Goal: Task Accomplishment & Management: Use online tool/utility

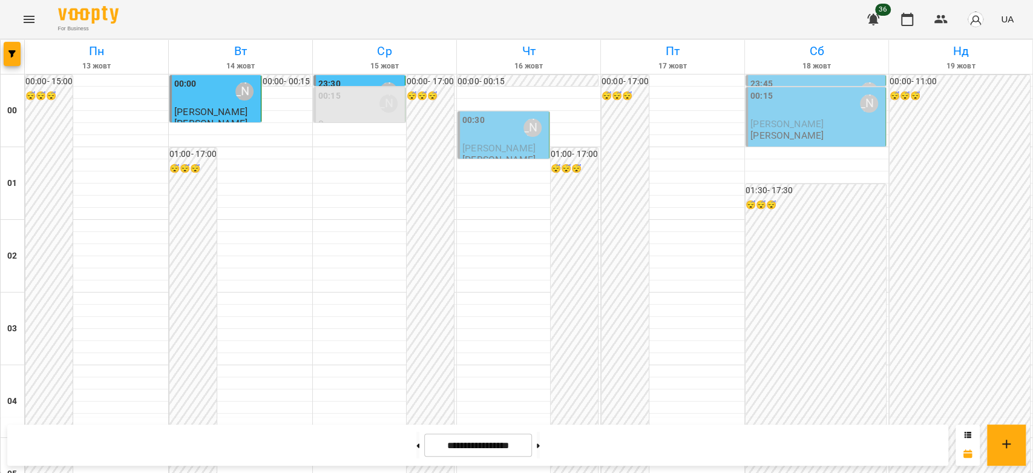
scroll to position [995, 0]
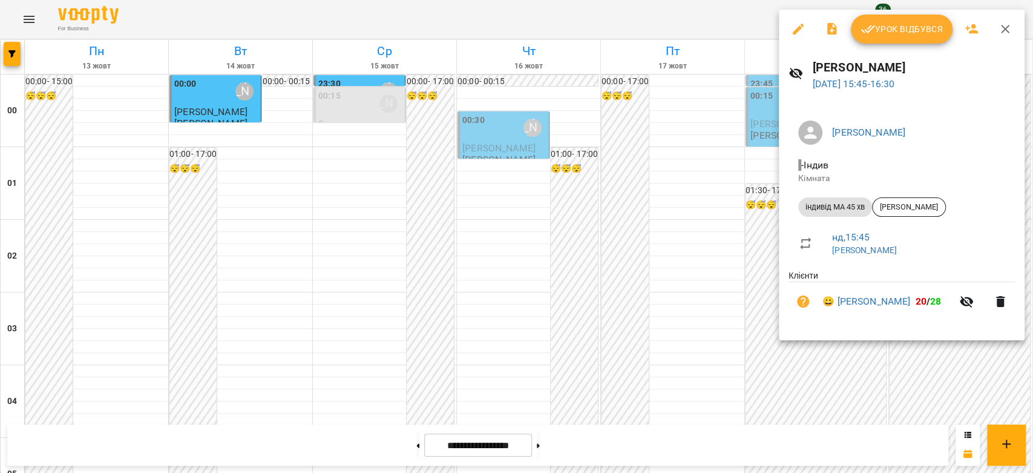
click at [756, 197] on div at bounding box center [516, 236] width 1033 height 473
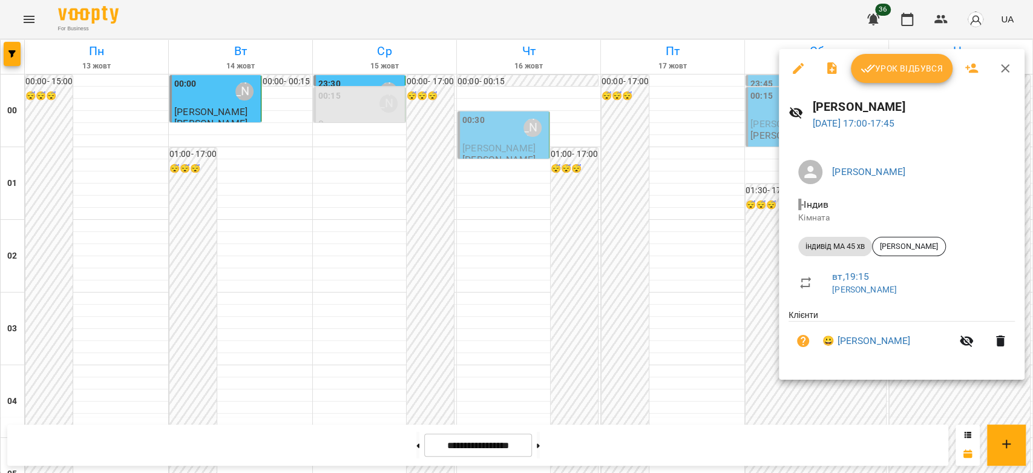
click at [617, 150] on div at bounding box center [516, 236] width 1033 height 473
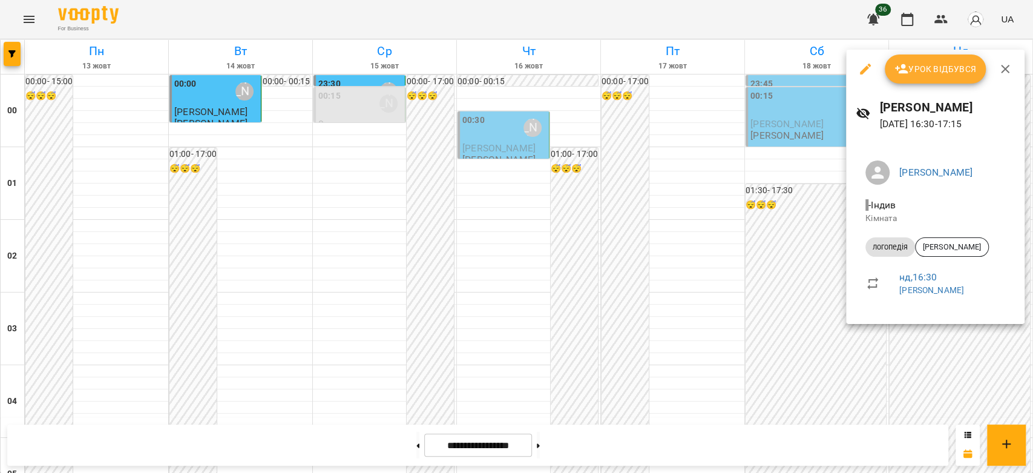
click at [808, 242] on div at bounding box center [516, 236] width 1033 height 473
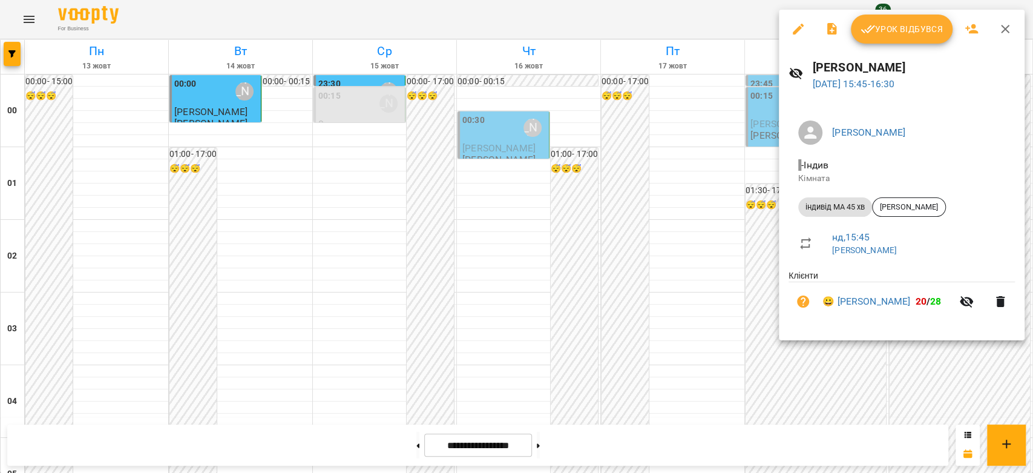
click at [703, 174] on div at bounding box center [516, 236] width 1033 height 473
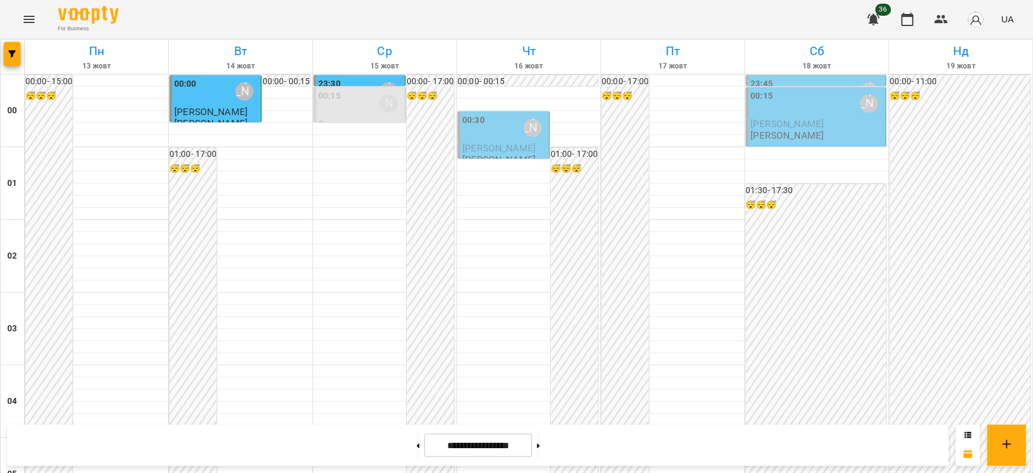
click at [15, 17] on button "Menu" at bounding box center [29, 19] width 29 height 29
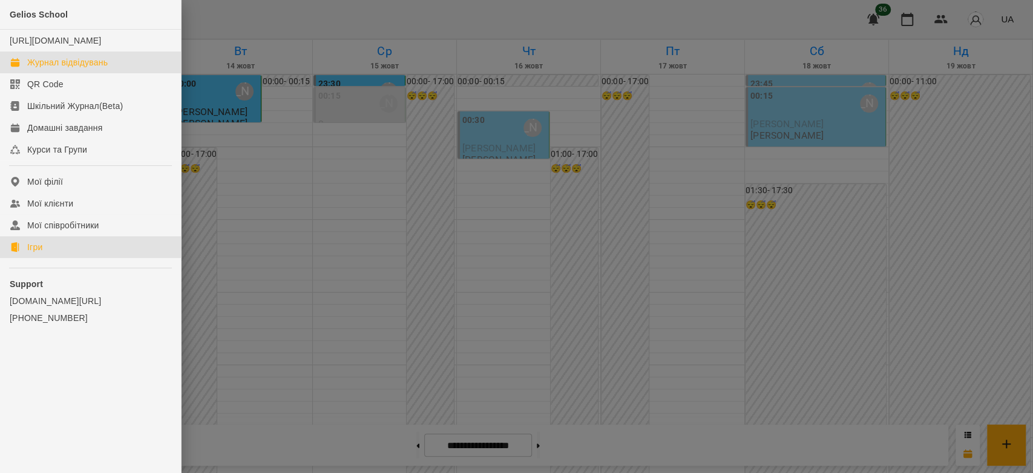
click at [49, 258] on link "Ігри" at bounding box center [90, 247] width 181 height 22
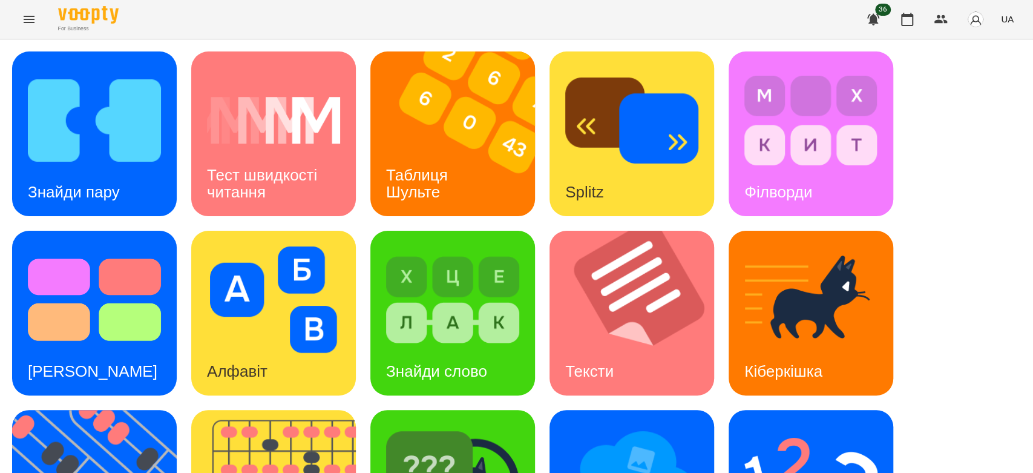
scroll to position [292, 0]
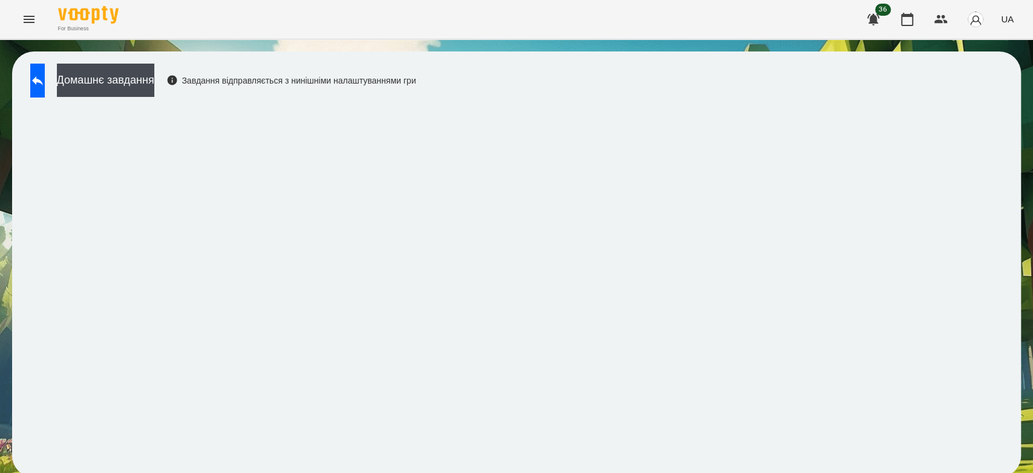
click at [69, 84] on div "Домашнє завдання Завдання відправляється з нинішніми налаштуваннями гри" at bounding box center [219, 84] width 391 height 40
click at [44, 101] on div "Домашнє завдання Завдання відправляється з нинішніми налаштуваннями гри" at bounding box center [219, 84] width 391 height 40
click at [45, 76] on icon at bounding box center [37, 80] width 15 height 15
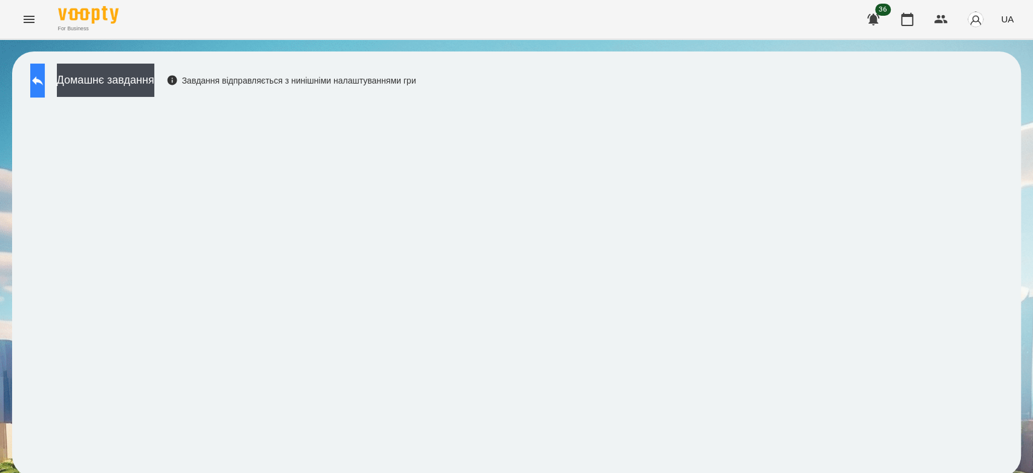
click at [45, 81] on icon at bounding box center [37, 80] width 15 height 15
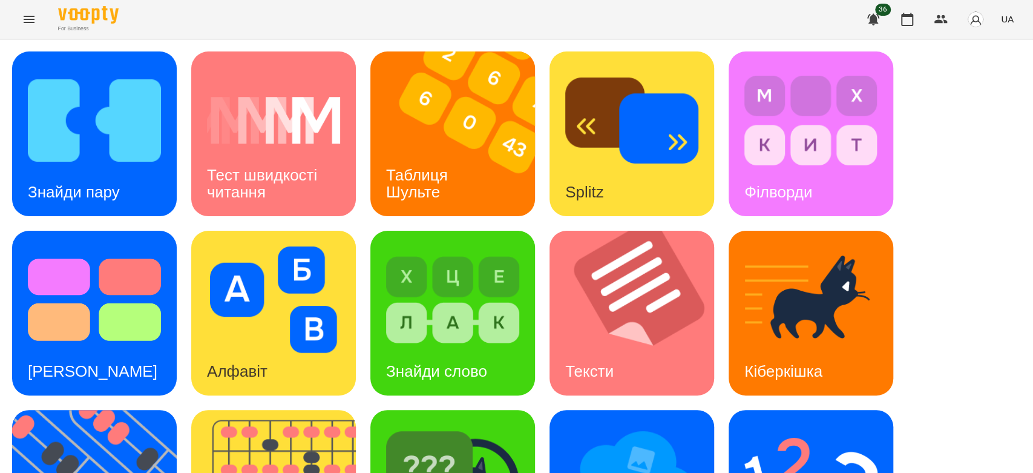
scroll to position [269, 0]
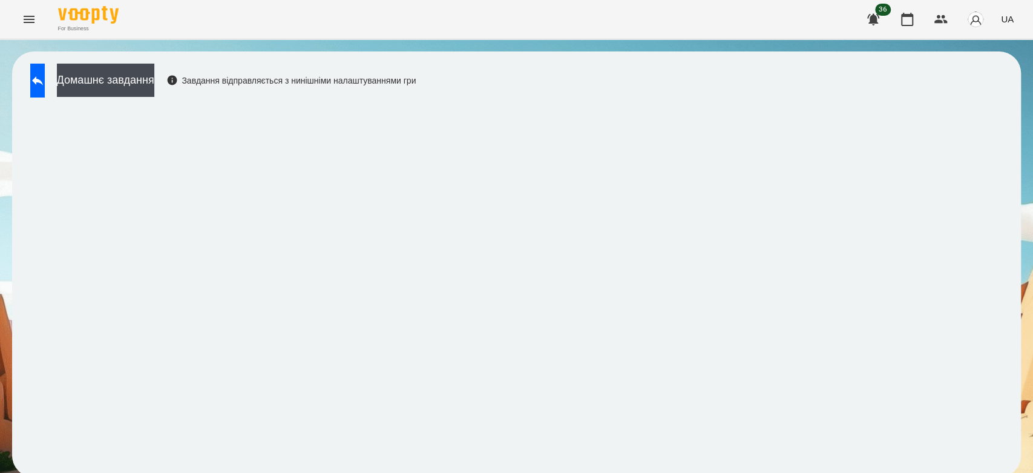
scroll to position [4, 0]
click at [24, 17] on icon "Menu" at bounding box center [29, 19] width 15 height 15
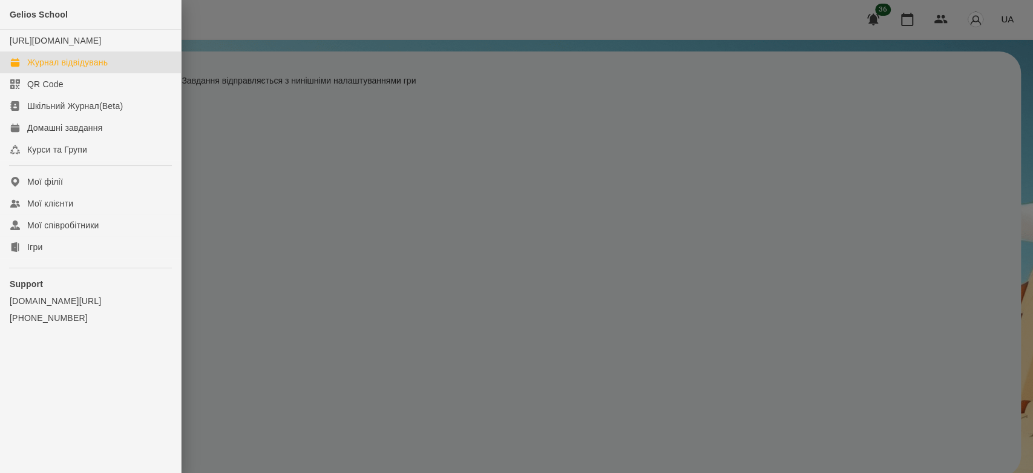
click at [48, 68] on div "Журнал відвідувань" at bounding box center [67, 62] width 80 height 12
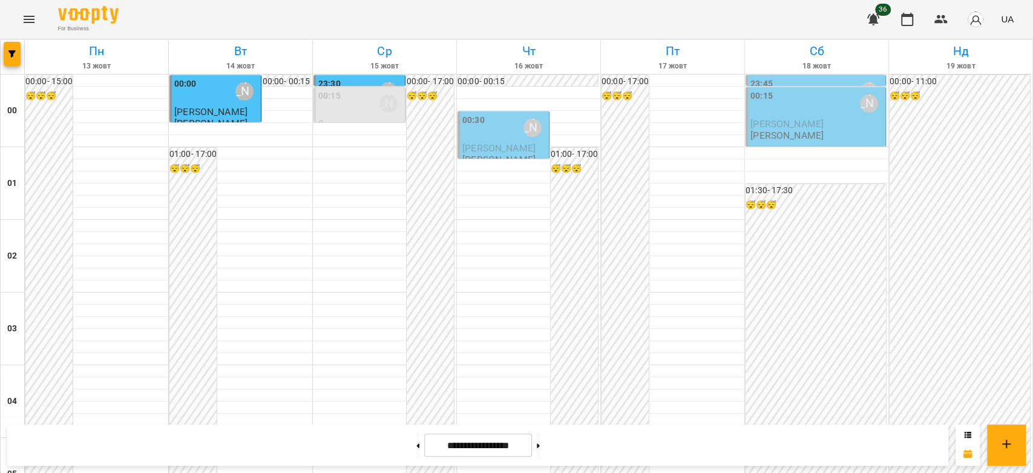
scroll to position [1142, 0]
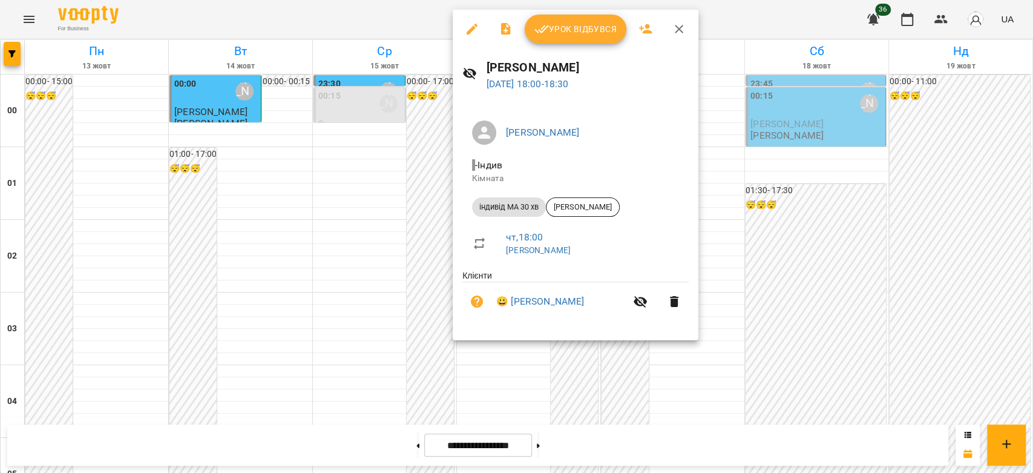
click at [410, 239] on div at bounding box center [516, 236] width 1033 height 473
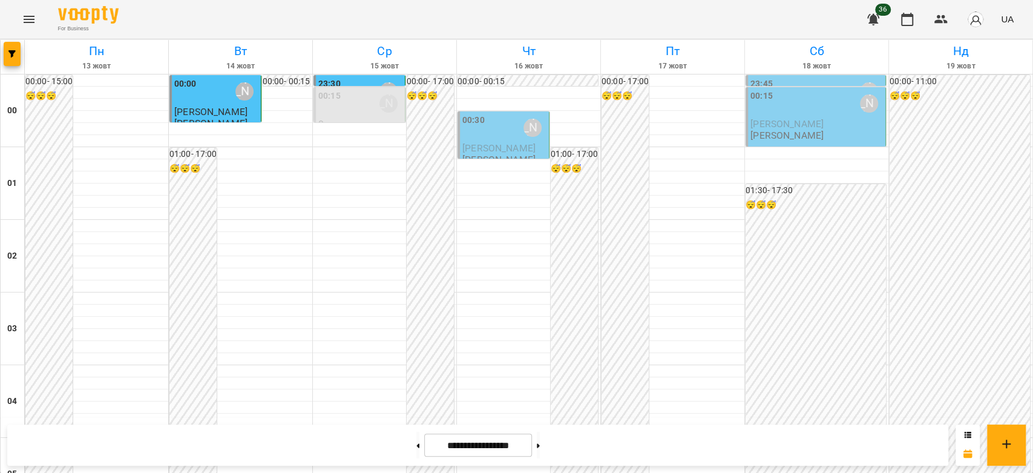
scroll to position [1277, 0]
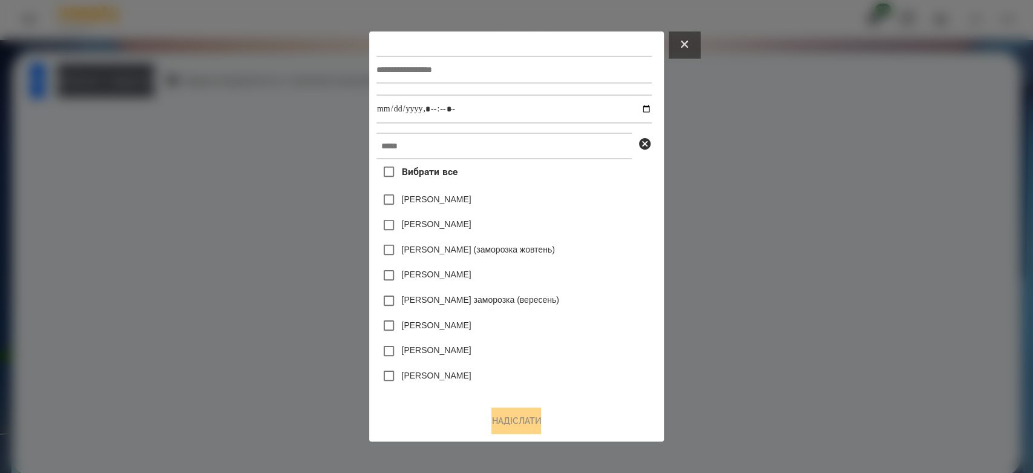
click at [688, 42] on icon at bounding box center [684, 44] width 7 height 7
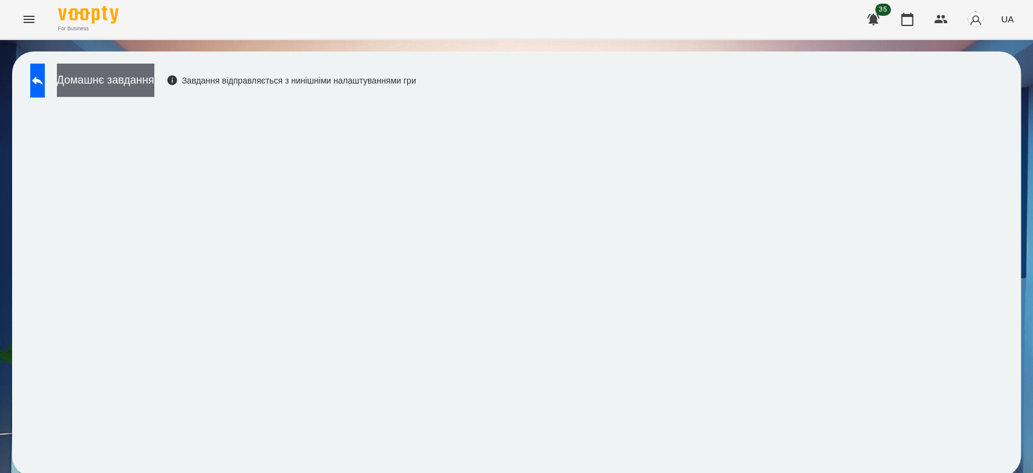
click at [82, 83] on button "Домашнє завдання" at bounding box center [105, 80] width 97 height 33
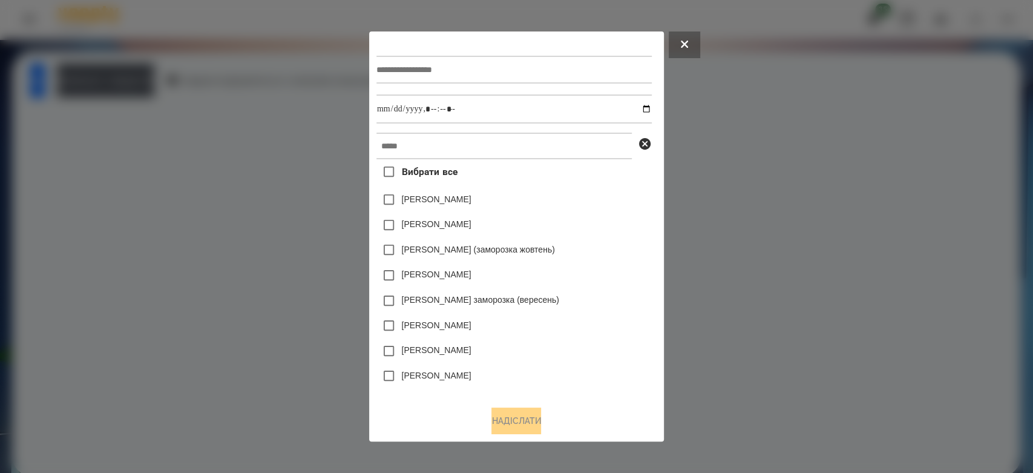
click at [82, 89] on div at bounding box center [516, 236] width 1033 height 473
click at [45, 74] on icon at bounding box center [37, 80] width 15 height 15
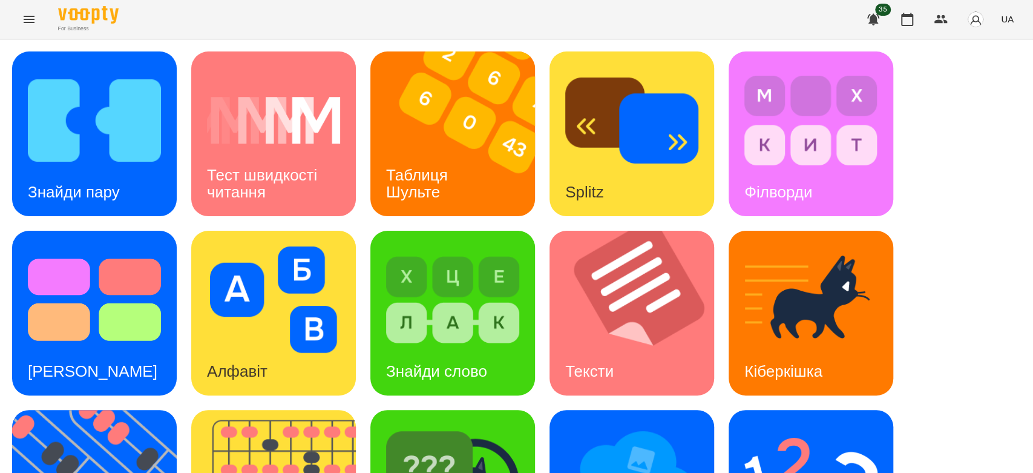
scroll to position [201, 0]
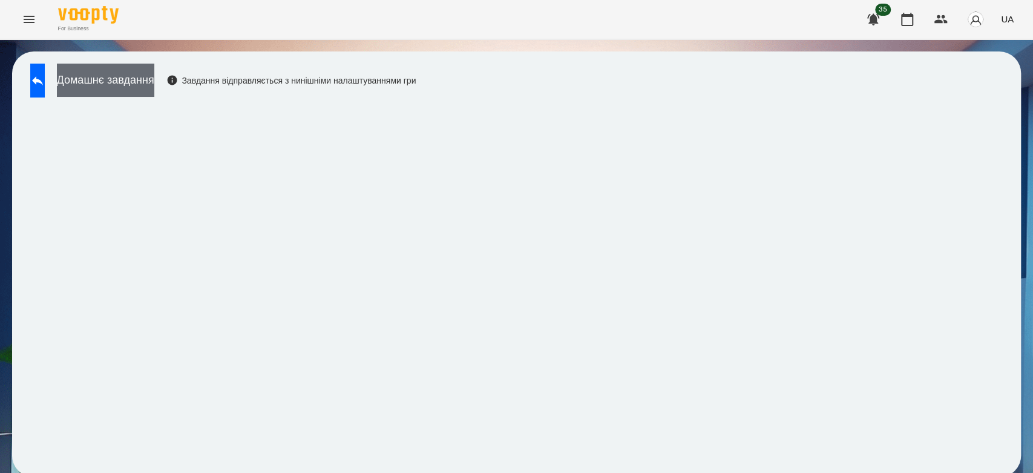
click at [90, 76] on button "Домашнє завдання" at bounding box center [105, 80] width 97 height 33
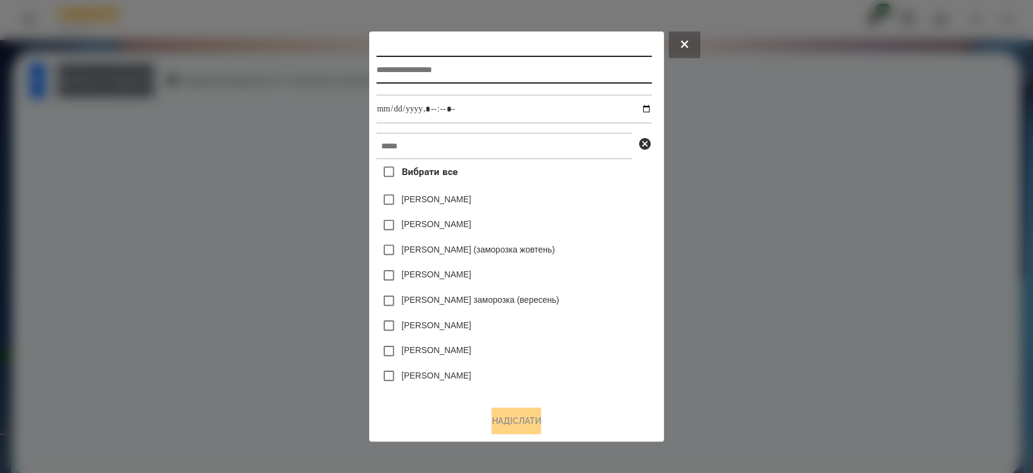
click at [532, 76] on input "text" at bounding box center [513, 70] width 275 height 28
type input "*********"
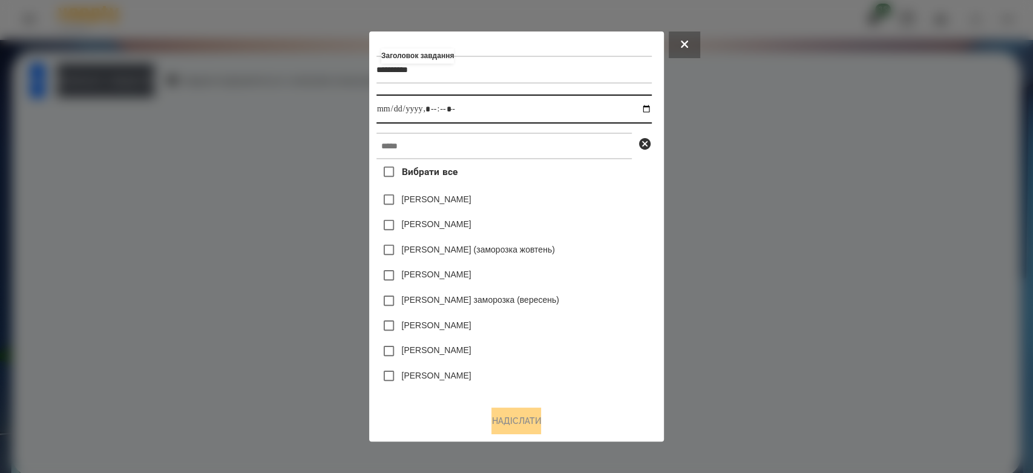
click at [647, 105] on input "datetime-local" at bounding box center [513, 108] width 275 height 29
click at [650, 105] on input "datetime-local" at bounding box center [513, 108] width 275 height 29
click at [643, 105] on input "datetime-local" at bounding box center [513, 108] width 275 height 29
click at [649, 105] on input "datetime-local" at bounding box center [513, 108] width 275 height 29
click at [651, 107] on input "datetime-local" at bounding box center [513, 108] width 275 height 29
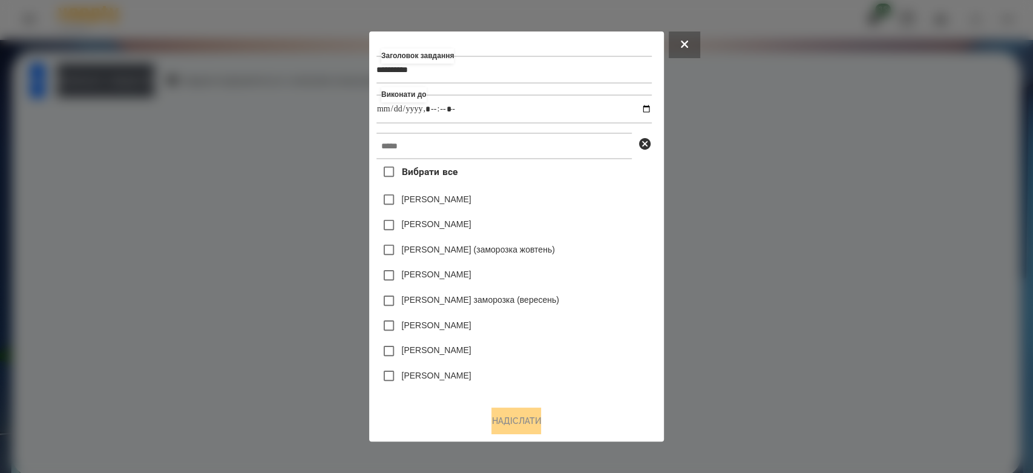
type input "**********"
click at [598, 212] on div "Коля Главач" at bounding box center [513, 199] width 275 height 25
click at [578, 155] on input "text" at bounding box center [503, 146] width 255 height 27
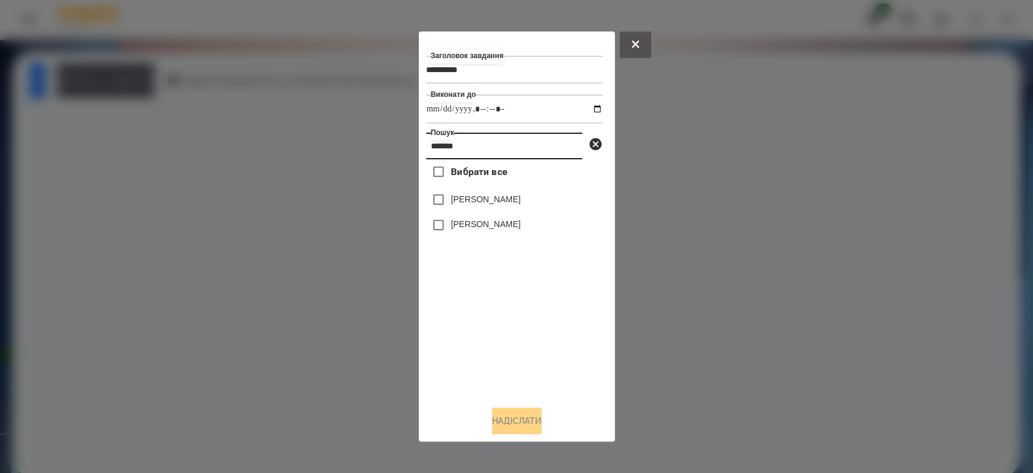
type input "*******"
click at [502, 221] on label "[PERSON_NAME]" at bounding box center [486, 224] width 70 height 12
click at [537, 421] on button "Надіслати" at bounding box center [517, 420] width 50 height 27
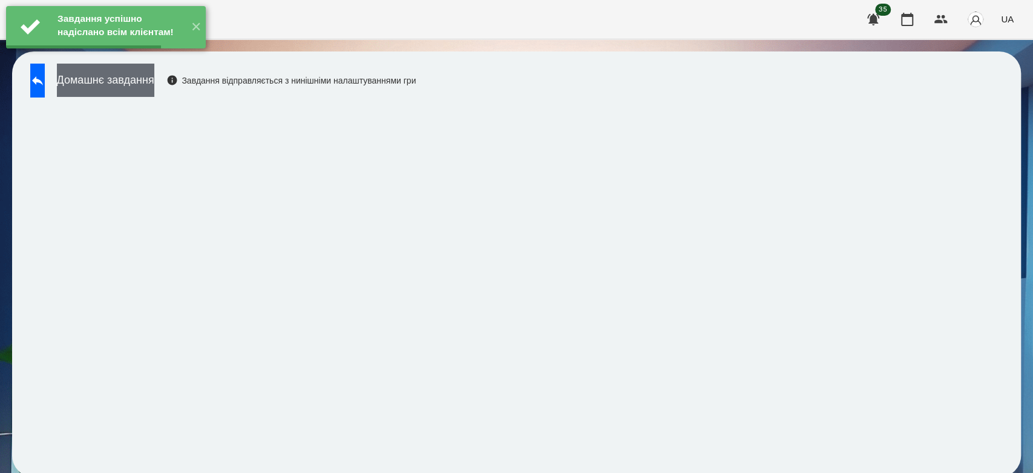
click at [154, 90] on button "Домашнє завдання" at bounding box center [105, 80] width 97 height 33
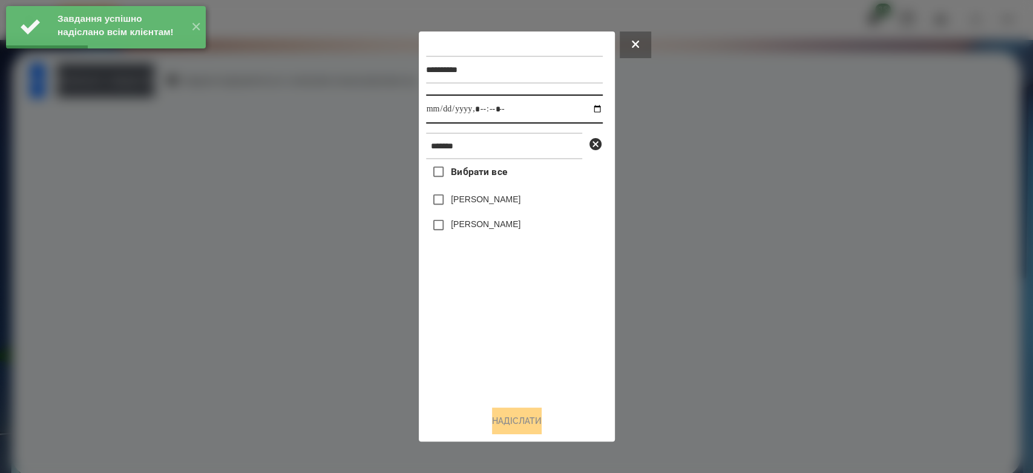
drag, startPoint x: 586, startPoint y: 109, endPoint x: 581, endPoint y: 122, distance: 13.6
click at [586, 109] on input "datetime-local" at bounding box center [514, 108] width 177 height 29
type input "**********"
click at [551, 300] on div "Вибрати все Тимур Григоращук Аріна Григораш" at bounding box center [514, 277] width 177 height 237
click at [518, 234] on div "[PERSON_NAME]" at bounding box center [514, 224] width 177 height 25
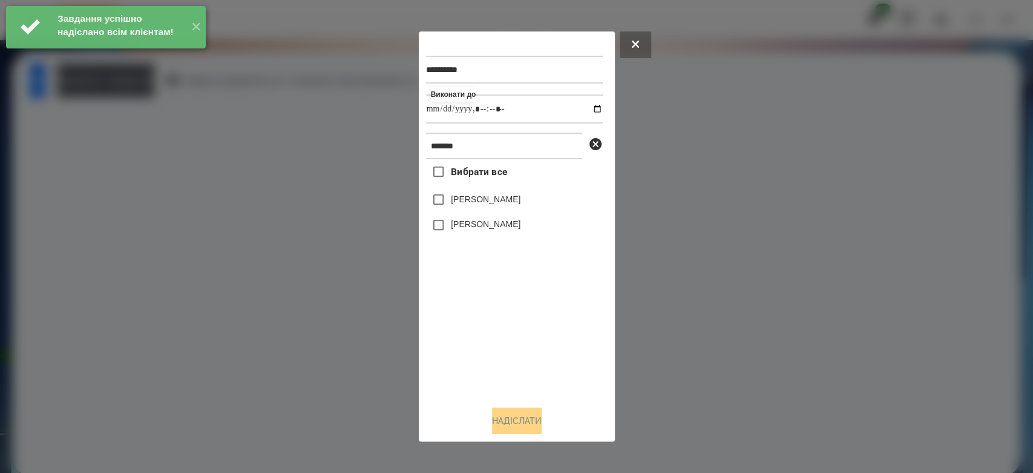
click at [516, 228] on label "[PERSON_NAME]" at bounding box center [486, 224] width 70 height 12
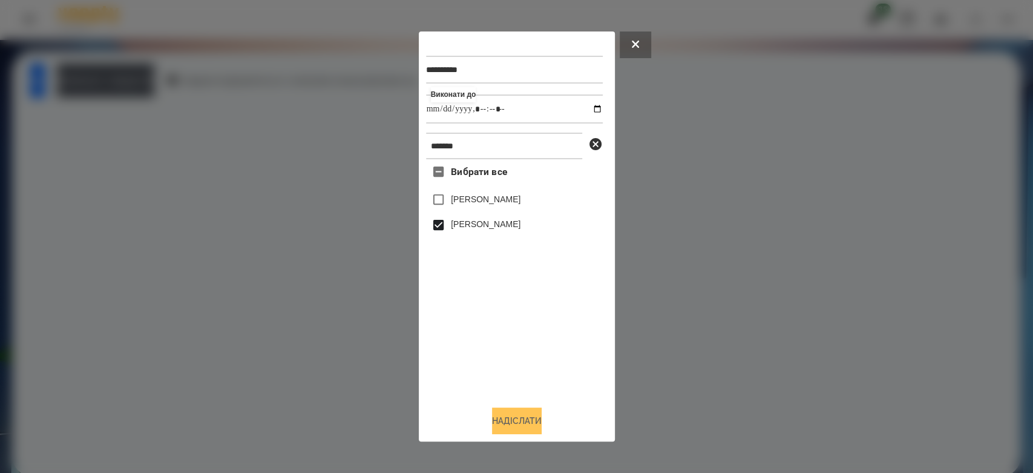
click at [535, 418] on button "Надіслати" at bounding box center [517, 420] width 50 height 27
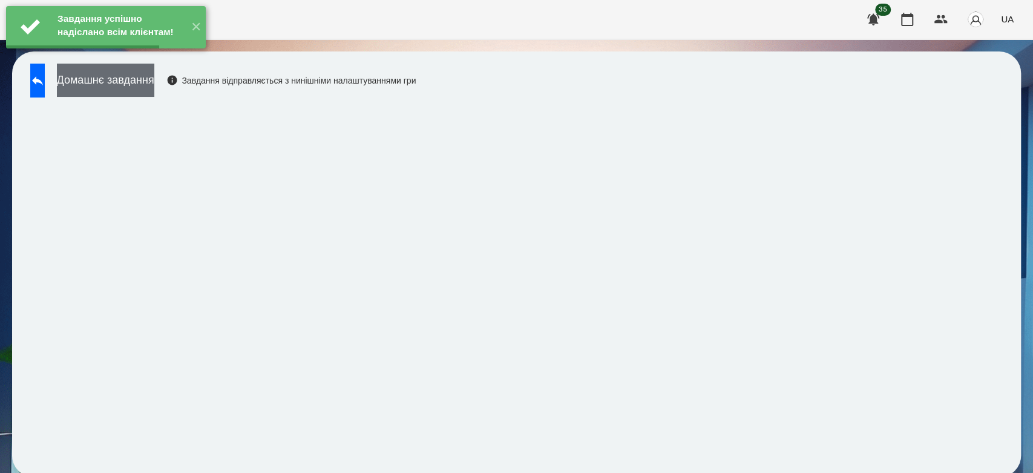
click at [154, 79] on button "Домашнє завдання" at bounding box center [105, 80] width 97 height 33
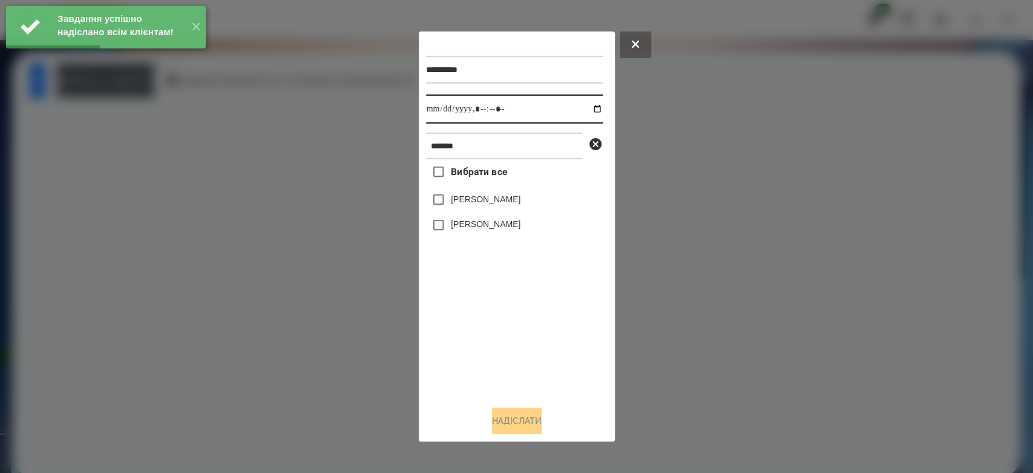
click at [588, 110] on input "datetime-local" at bounding box center [514, 108] width 177 height 29
type input "**********"
click at [531, 325] on div "Вибрати все Тимур Григоращук Аріна Григораш" at bounding box center [514, 277] width 177 height 237
click at [502, 220] on label "[PERSON_NAME]" at bounding box center [486, 224] width 70 height 12
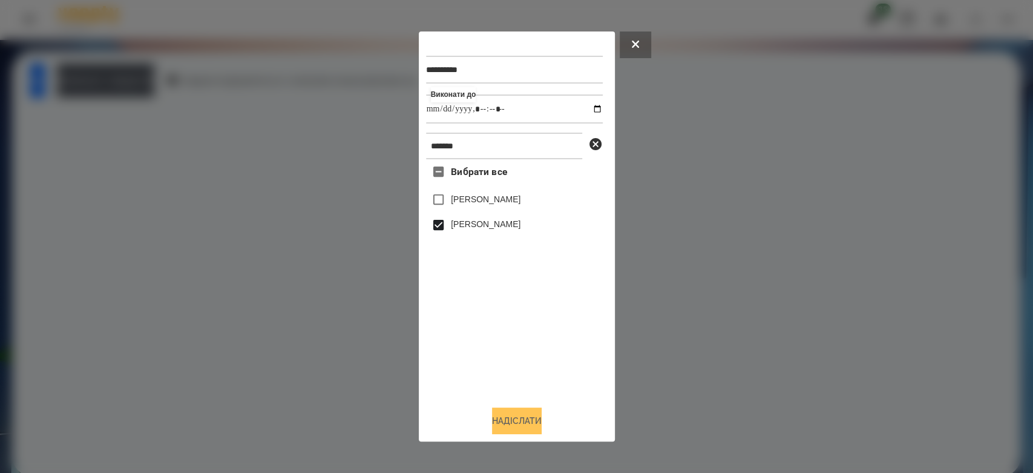
click at [503, 417] on button "Надіслати" at bounding box center [517, 420] width 50 height 27
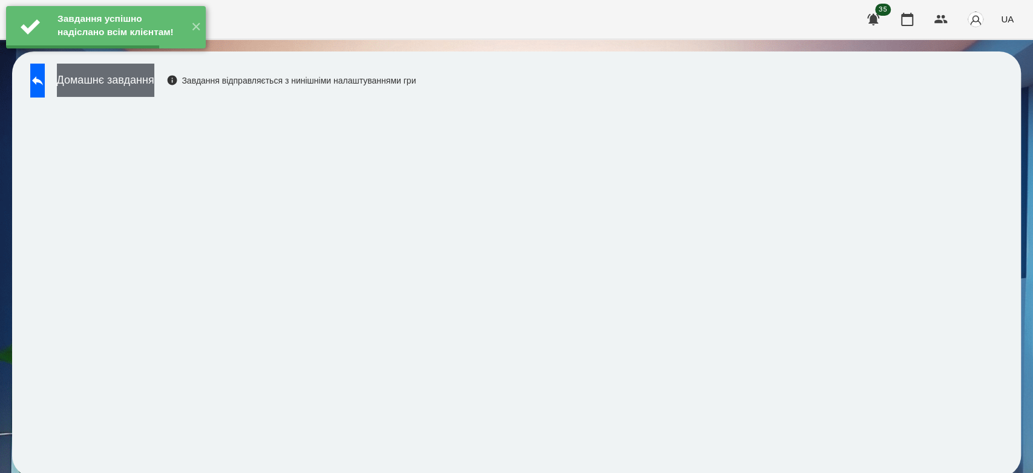
click at [154, 85] on button "Домашнє завдання" at bounding box center [105, 80] width 97 height 33
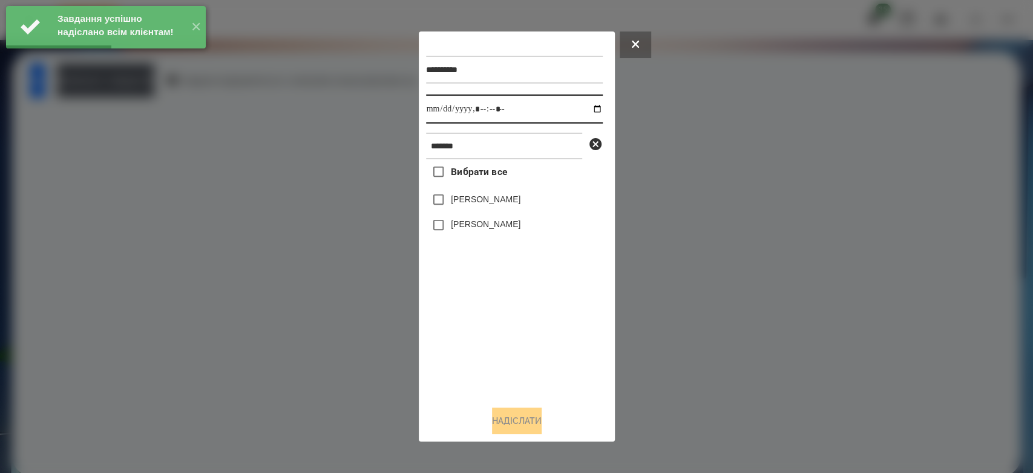
click at [587, 100] on input "datetime-local" at bounding box center [514, 108] width 177 height 29
click at [587, 113] on input "datetime-local" at bounding box center [514, 108] width 177 height 29
type input "**********"
click at [562, 322] on div "Вибрати все Тимур Григоращук Аріна Григораш" at bounding box center [514, 277] width 177 height 237
click at [493, 230] on label "[PERSON_NAME]" at bounding box center [486, 224] width 70 height 12
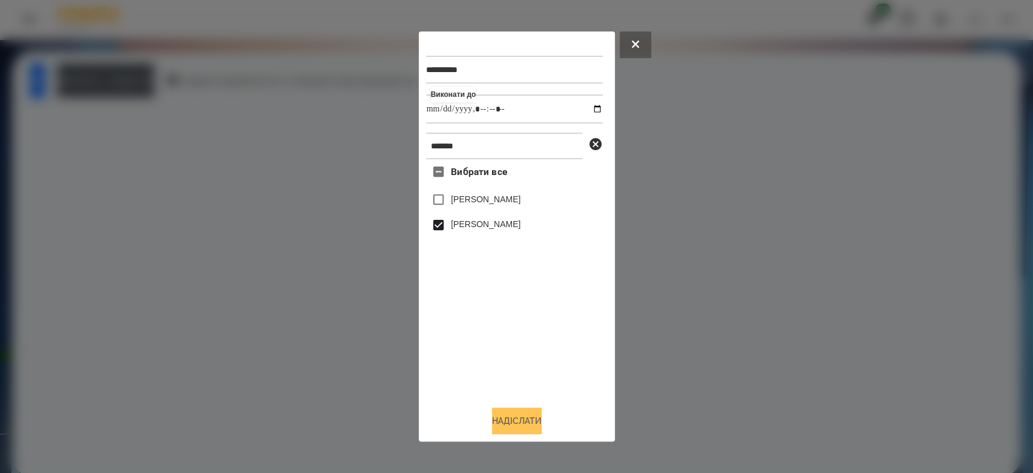
click at [542, 421] on button "Надіслати" at bounding box center [517, 420] width 50 height 27
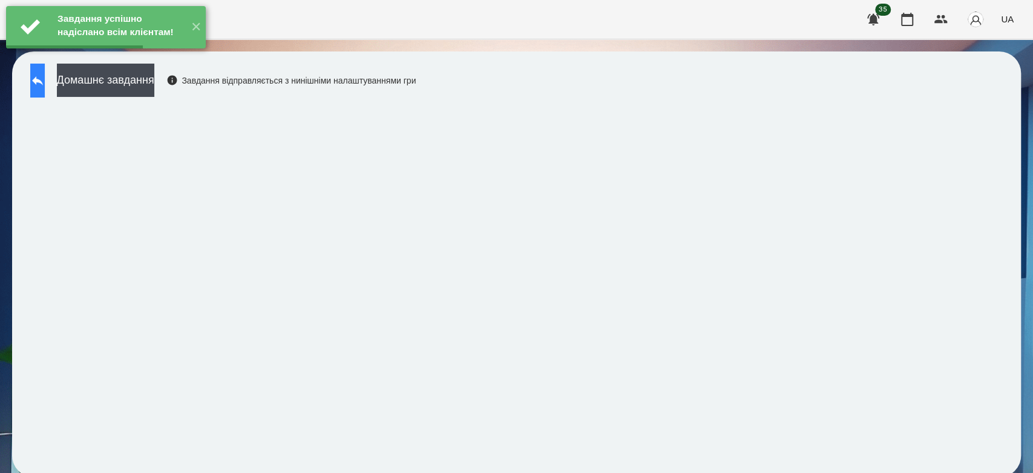
click at [45, 94] on button at bounding box center [37, 81] width 15 height 34
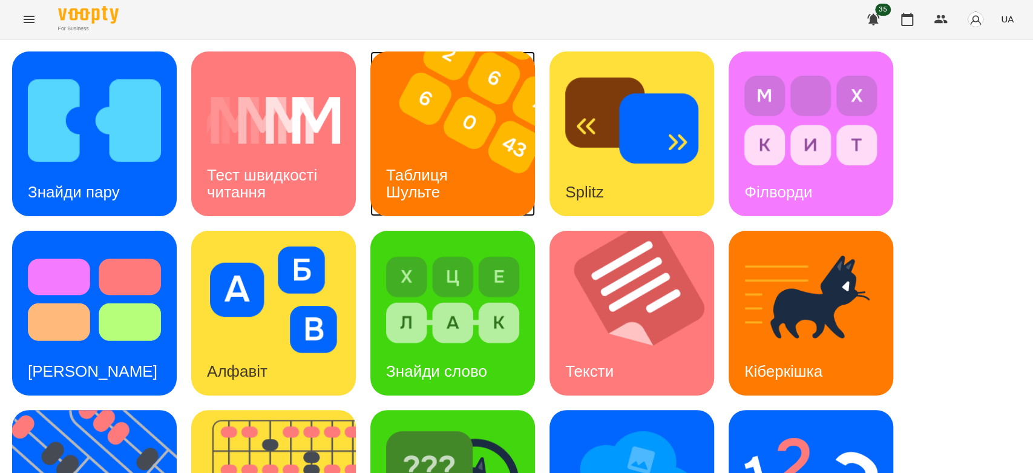
click at [489, 120] on img at bounding box center [460, 133] width 180 height 165
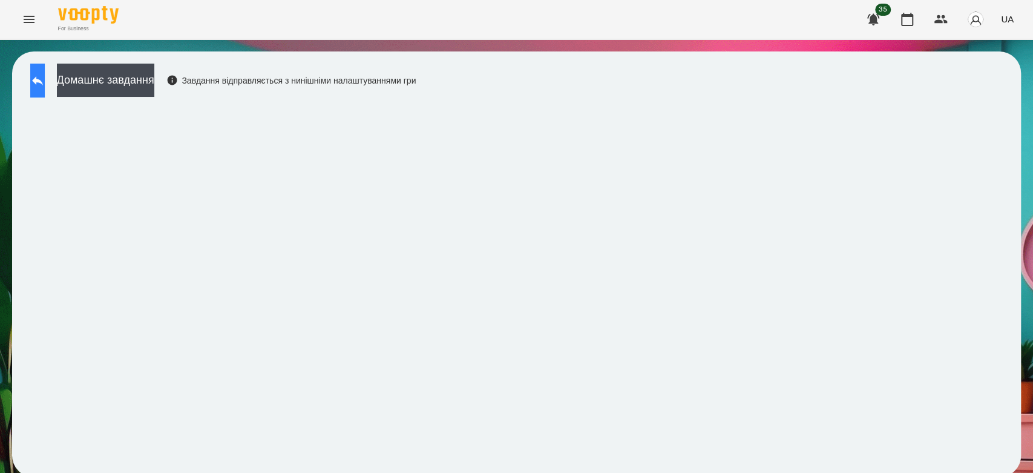
click at [45, 76] on icon at bounding box center [37, 80] width 15 height 15
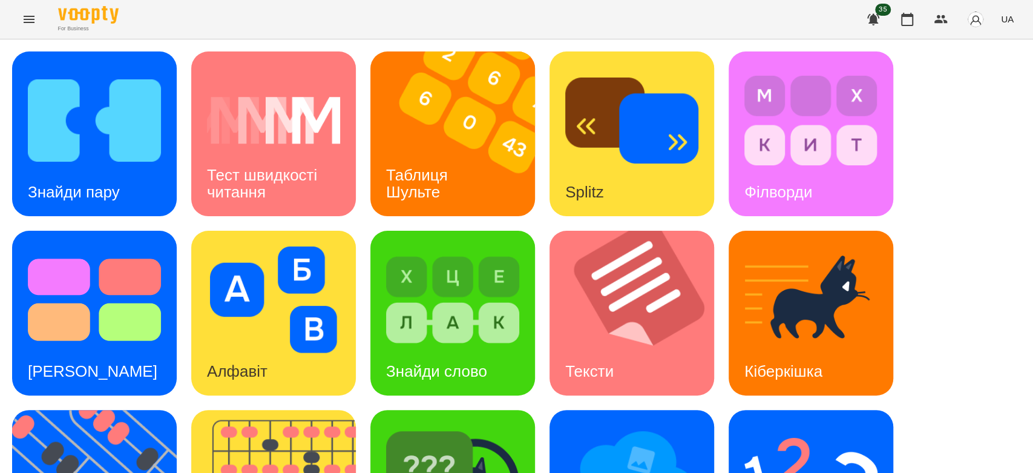
scroll to position [292, 0]
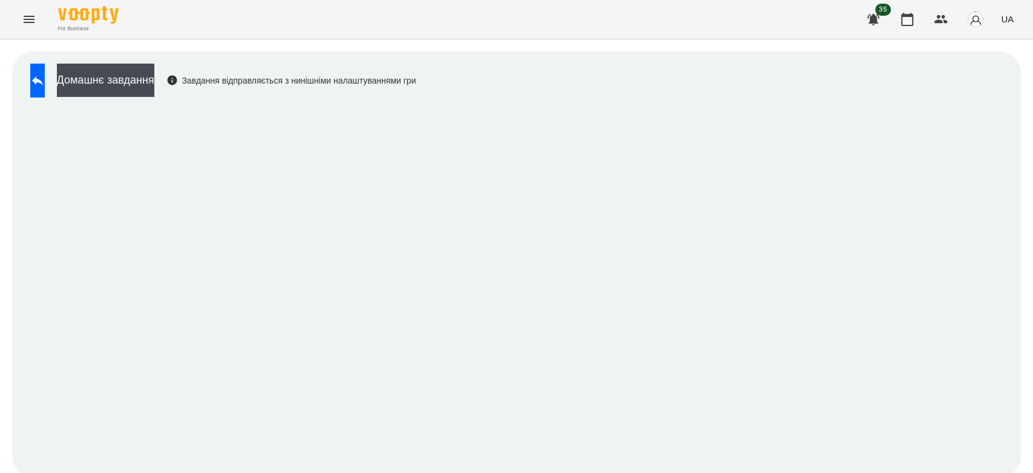
scroll to position [4, 0]
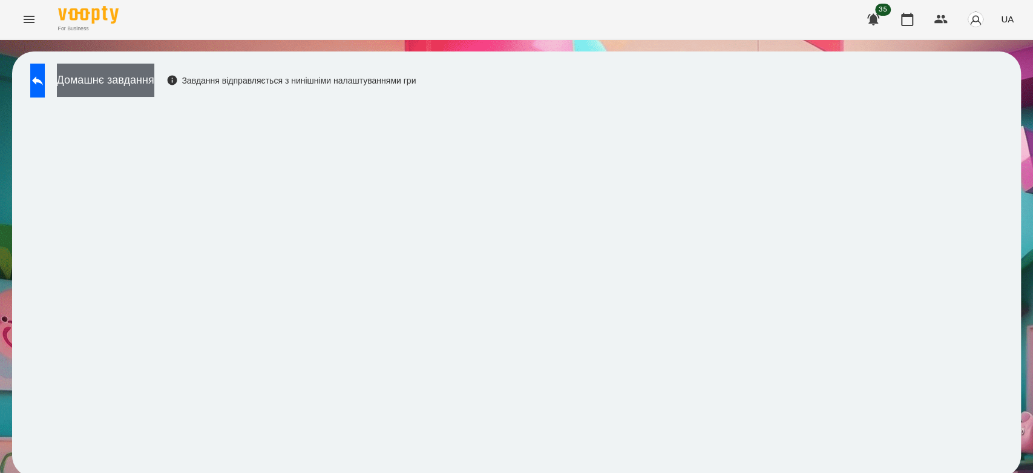
click at [139, 79] on button "Домашнє завдання" at bounding box center [105, 80] width 97 height 33
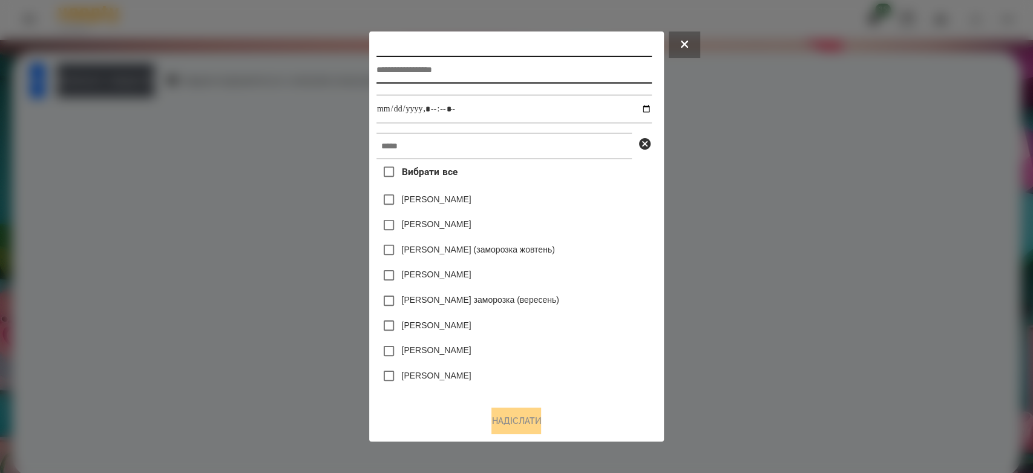
click at [561, 59] on input "text" at bounding box center [513, 70] width 275 height 28
click at [487, 72] on input "text" at bounding box center [513, 70] width 275 height 28
type input "*********"
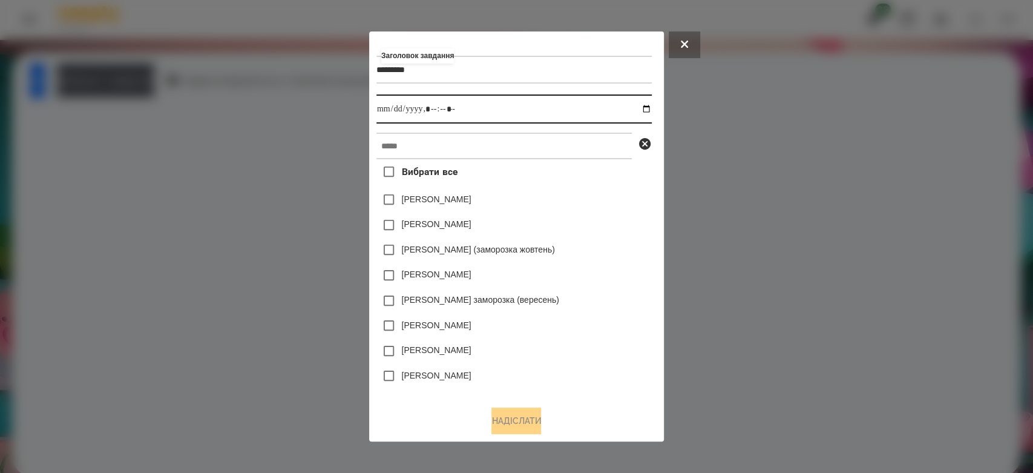
click at [652, 110] on input "datetime-local" at bounding box center [513, 108] width 275 height 29
type input "**********"
click at [603, 202] on div "Коля Главач" at bounding box center [513, 199] width 275 height 25
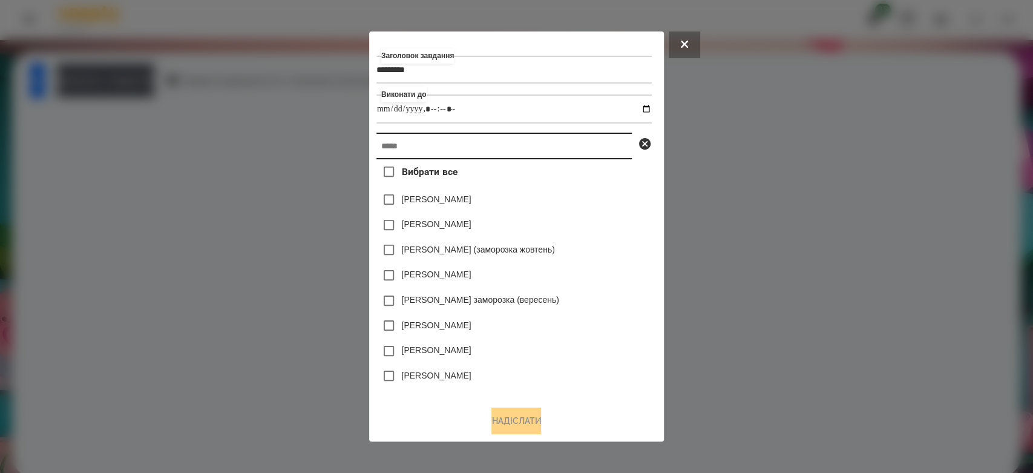
click at [592, 145] on input "text" at bounding box center [503, 146] width 255 height 27
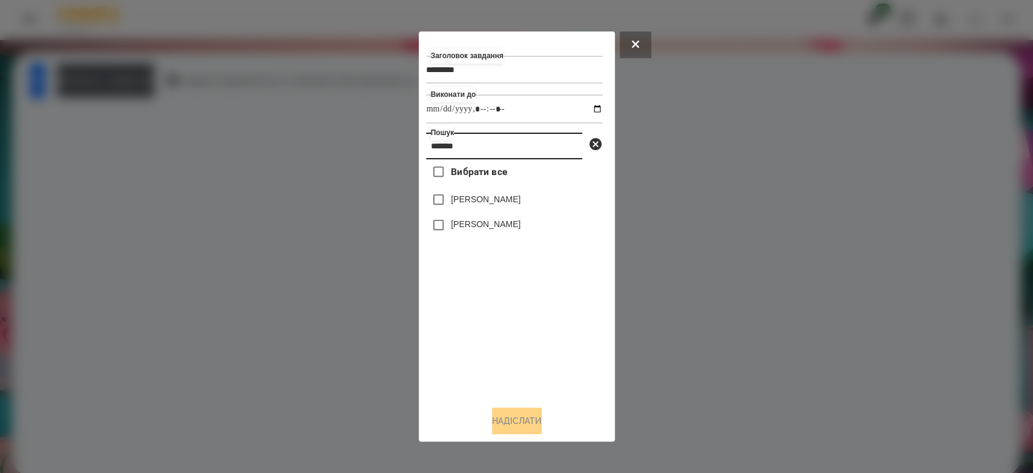
type input "*******"
click at [490, 224] on label "[PERSON_NAME]" at bounding box center [486, 224] width 70 height 12
click at [517, 423] on button "Надіслати" at bounding box center [517, 420] width 50 height 27
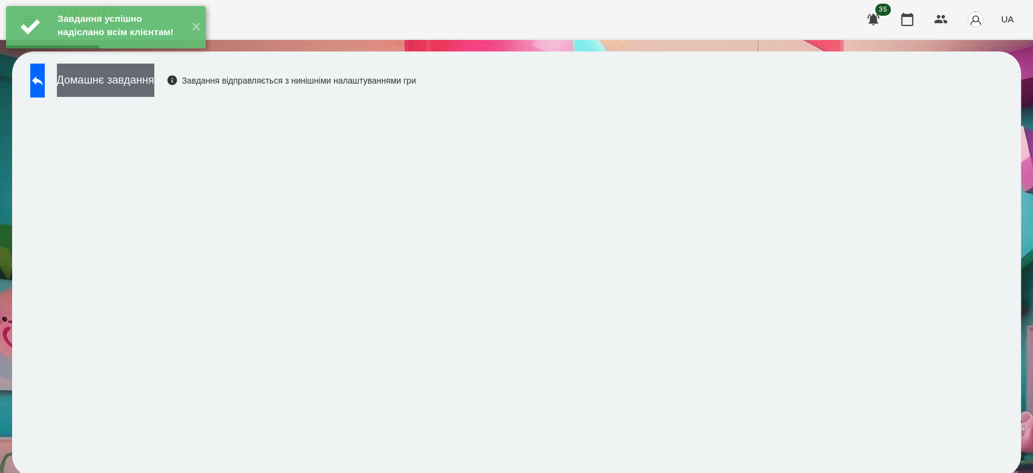
click at [154, 80] on button "Домашнє завдання" at bounding box center [105, 80] width 97 height 33
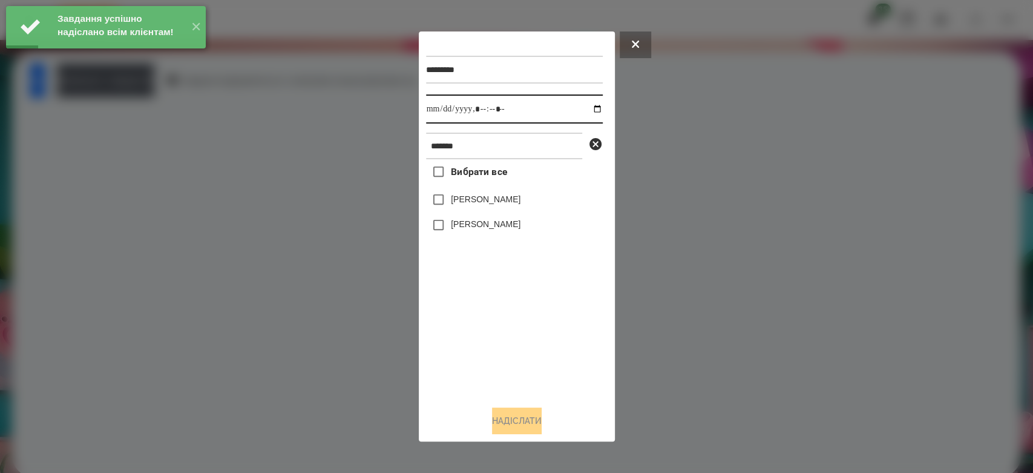
click at [591, 113] on input "datetime-local" at bounding box center [514, 108] width 177 height 29
type input "**********"
click at [534, 303] on div "Вибрати все Тимур Григоращук Аріна Григораш" at bounding box center [514, 277] width 177 height 237
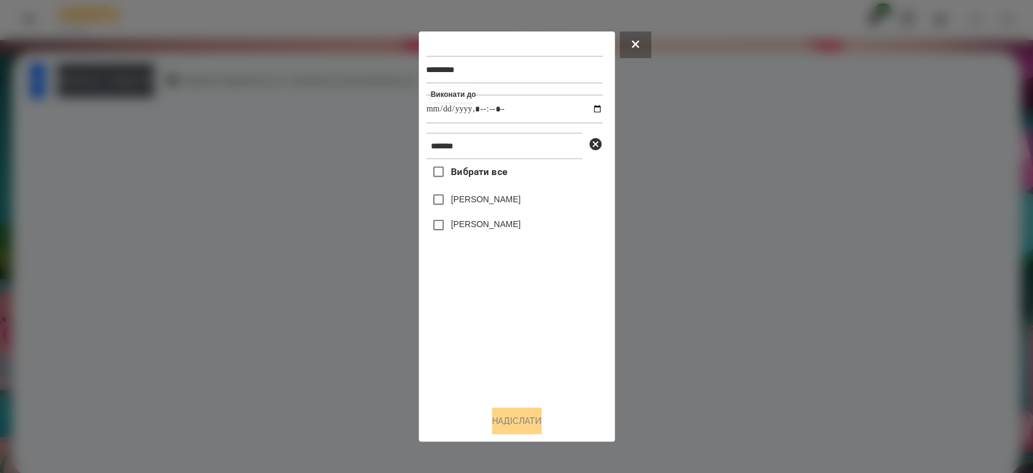
click at [491, 221] on label "[PERSON_NAME]" at bounding box center [486, 224] width 70 height 12
click at [522, 417] on button "Надіслати" at bounding box center [517, 420] width 50 height 27
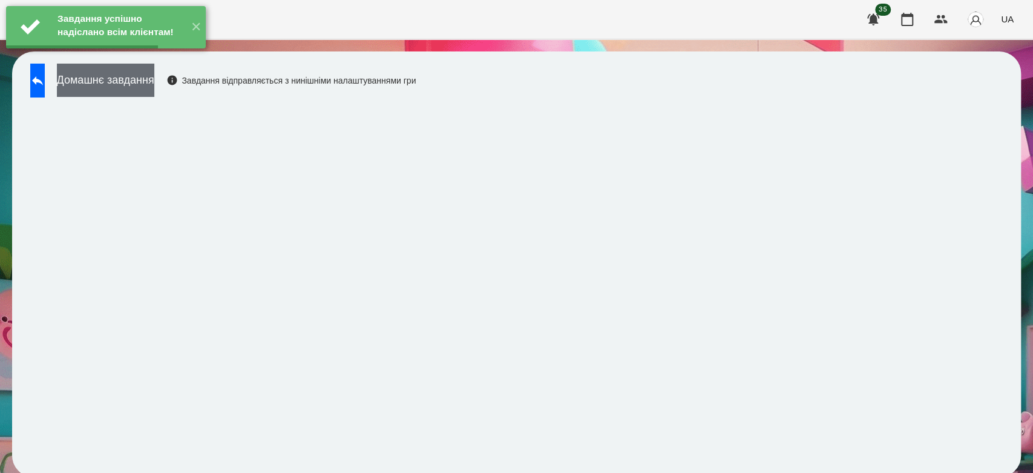
click at [154, 76] on button "Домашнє завдання" at bounding box center [105, 80] width 97 height 33
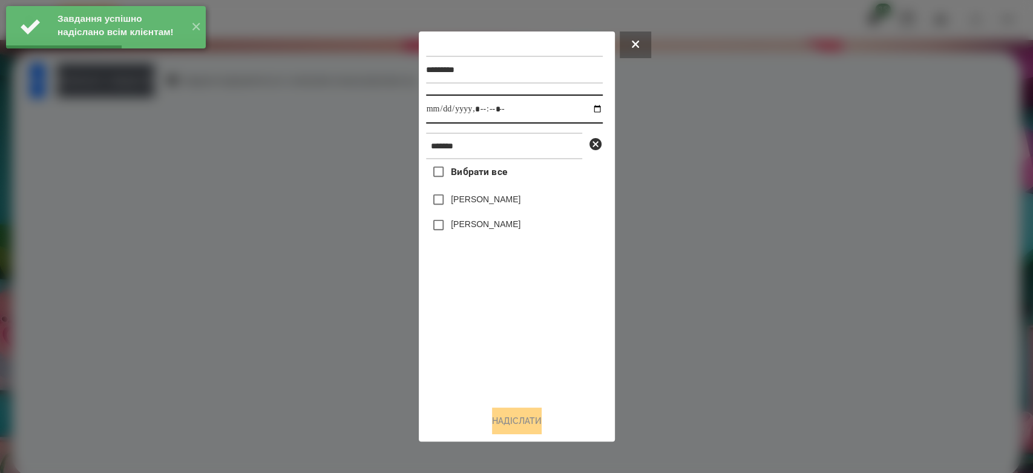
click at [592, 110] on input "datetime-local" at bounding box center [514, 108] width 177 height 29
type input "**********"
click at [535, 329] on div "Вибрати все Тимур Григоращук Аріна Григораш" at bounding box center [514, 277] width 177 height 237
click at [491, 221] on label "[PERSON_NAME]" at bounding box center [486, 224] width 70 height 12
click at [535, 420] on button "Надіслати" at bounding box center [517, 420] width 50 height 27
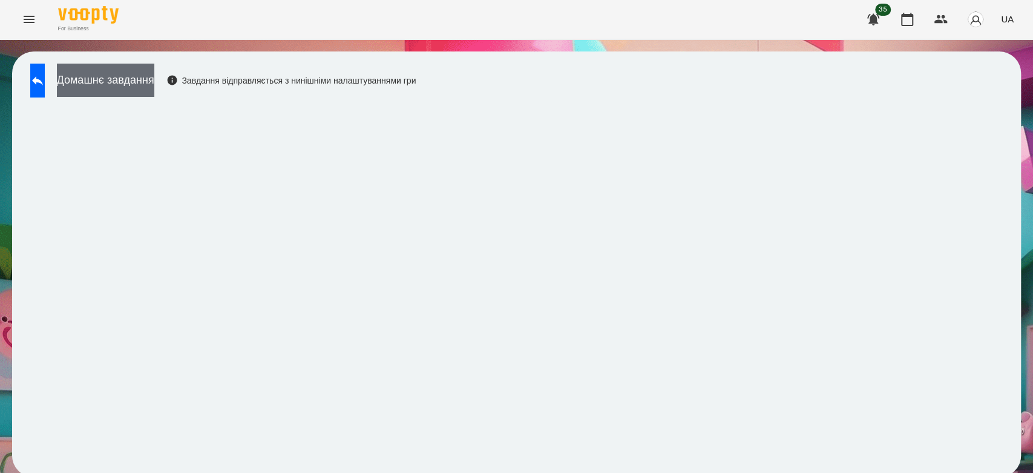
click at [154, 76] on button "Домашнє завдання" at bounding box center [105, 80] width 97 height 33
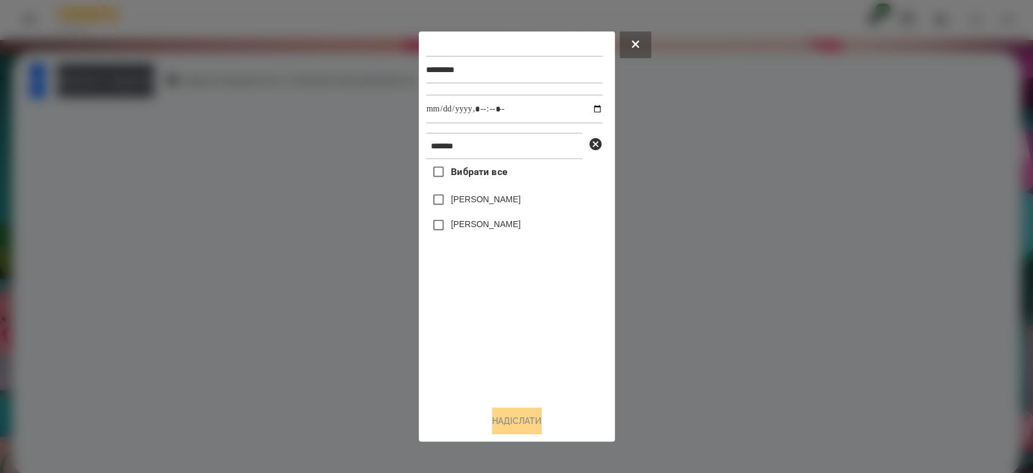
click at [499, 230] on label "[PERSON_NAME]" at bounding box center [486, 224] width 70 height 12
click at [512, 427] on button "Надіслати" at bounding box center [517, 420] width 50 height 27
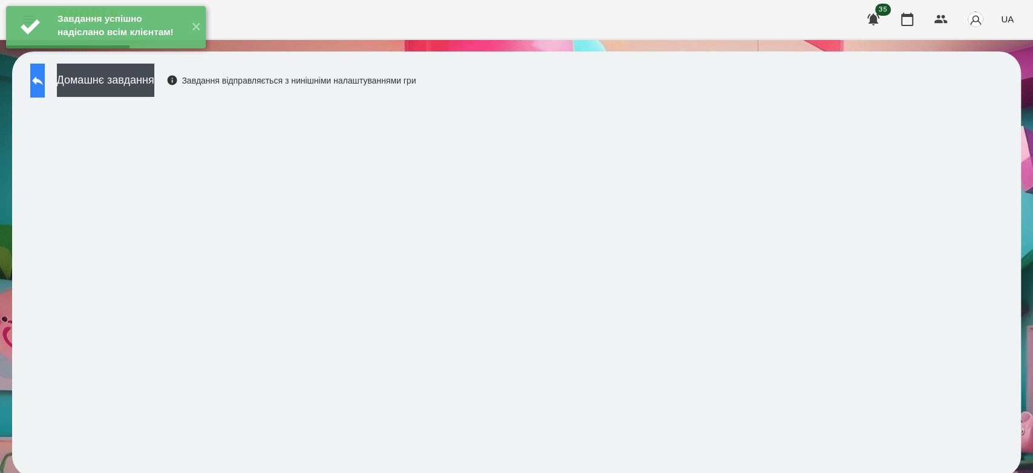
click at [45, 88] on button at bounding box center [37, 81] width 15 height 34
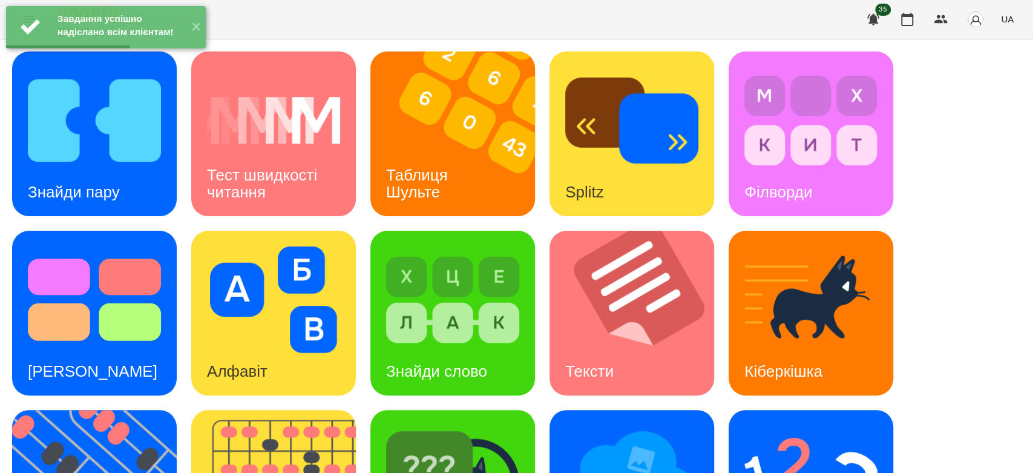
scroll to position [292, 0]
click at [479, 425] on img at bounding box center [452, 478] width 133 height 106
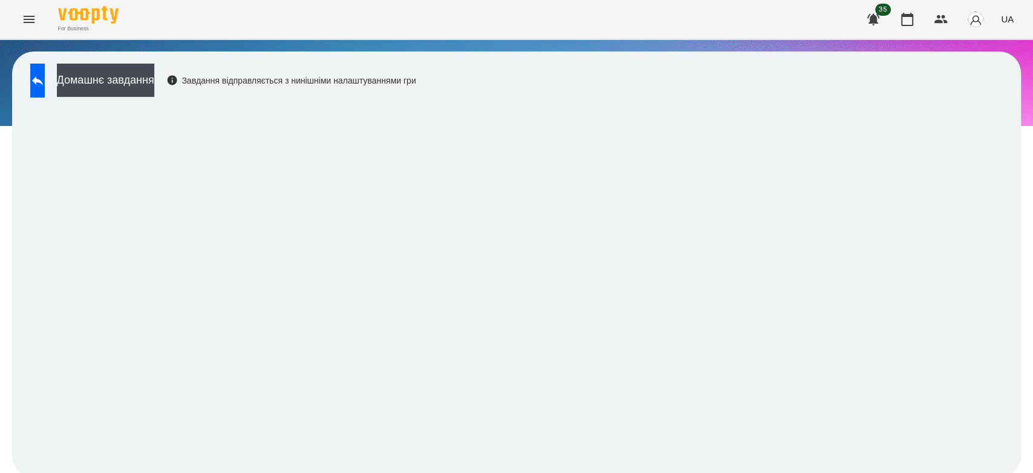
scroll to position [4, 0]
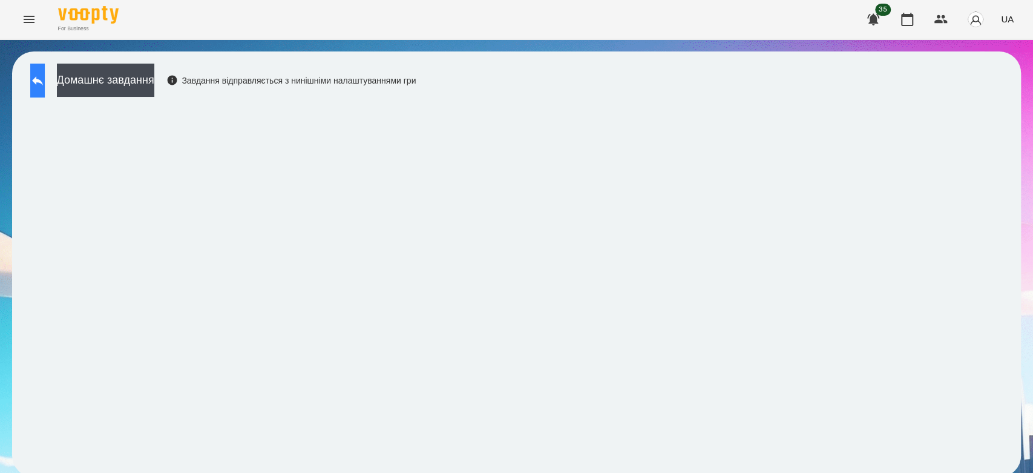
click at [45, 81] on icon at bounding box center [37, 80] width 15 height 15
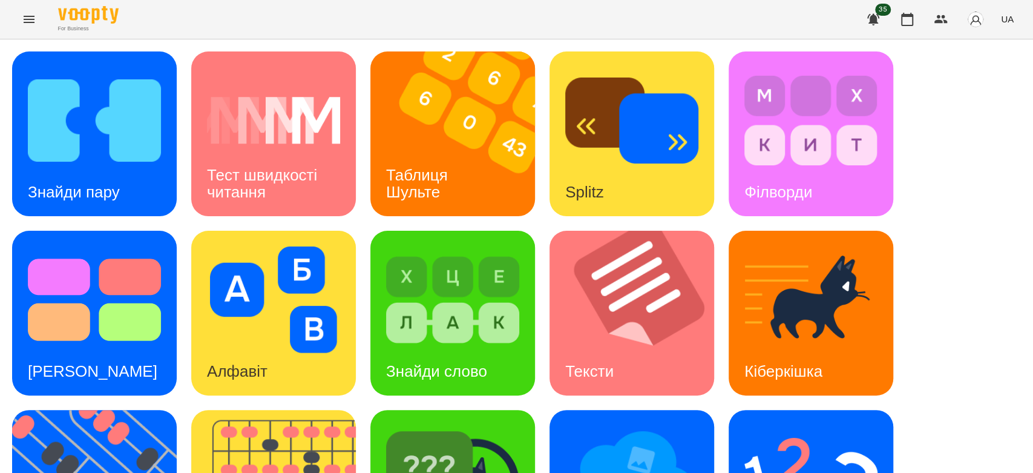
scroll to position [292, 0]
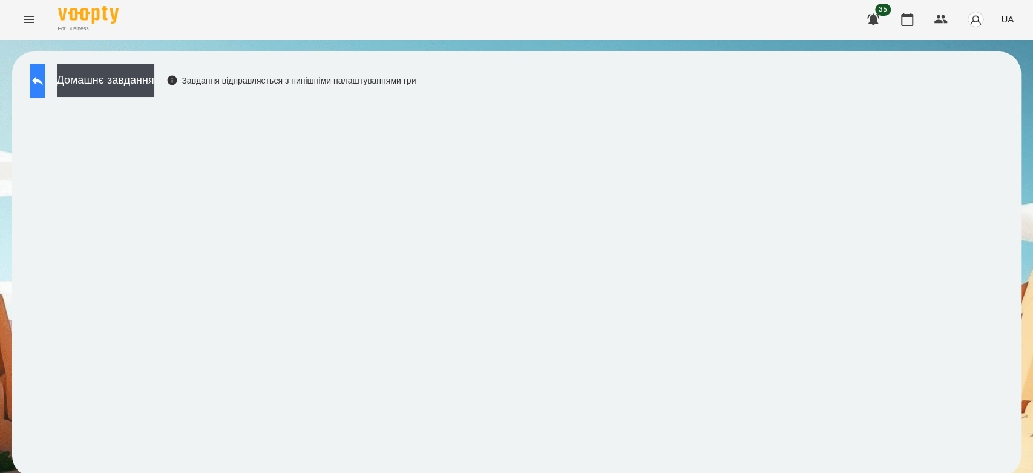
click at [41, 81] on button at bounding box center [37, 81] width 15 height 34
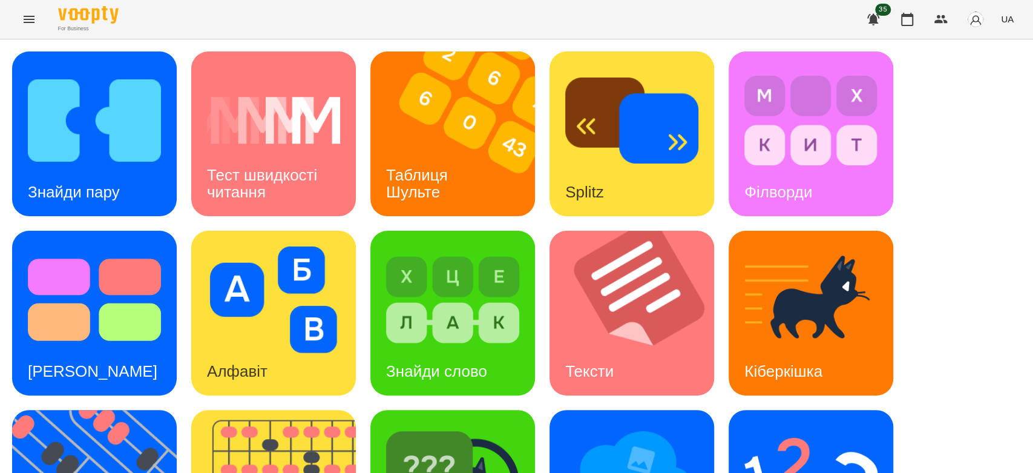
scroll to position [292, 0]
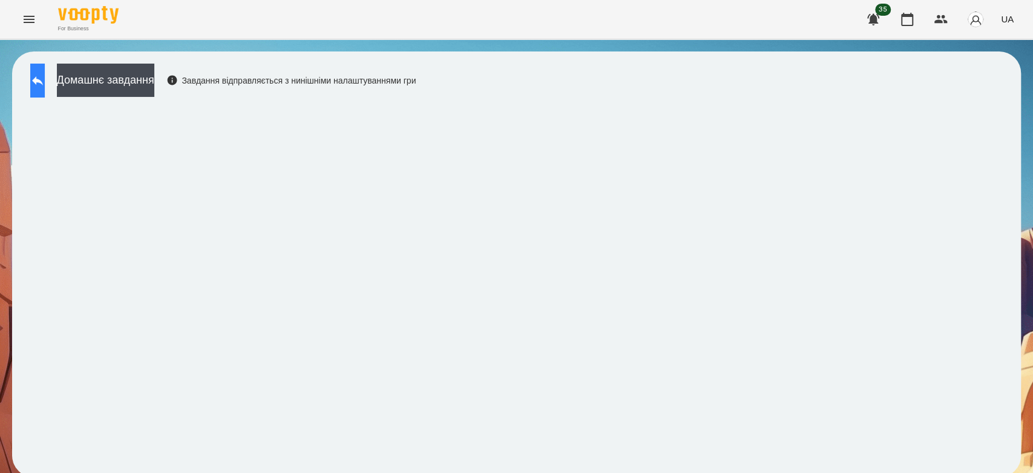
click at [45, 90] on button at bounding box center [37, 81] width 15 height 34
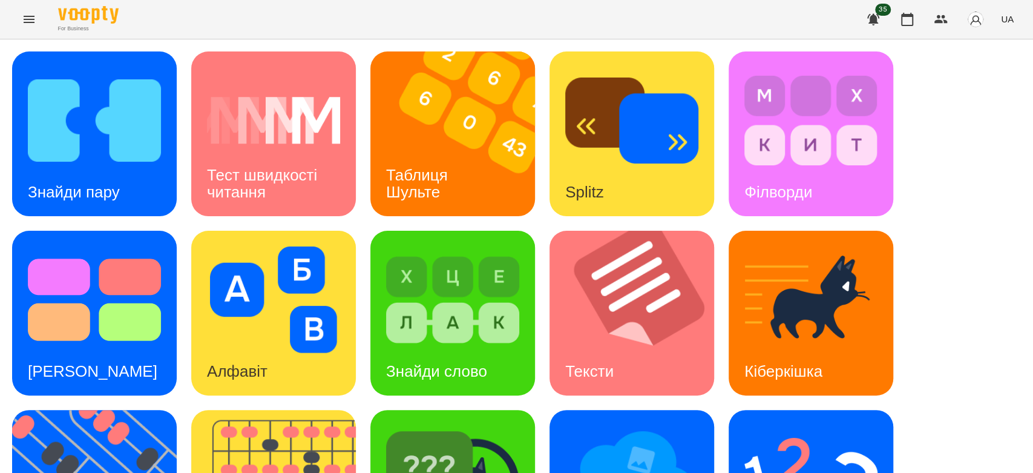
scroll to position [292, 0]
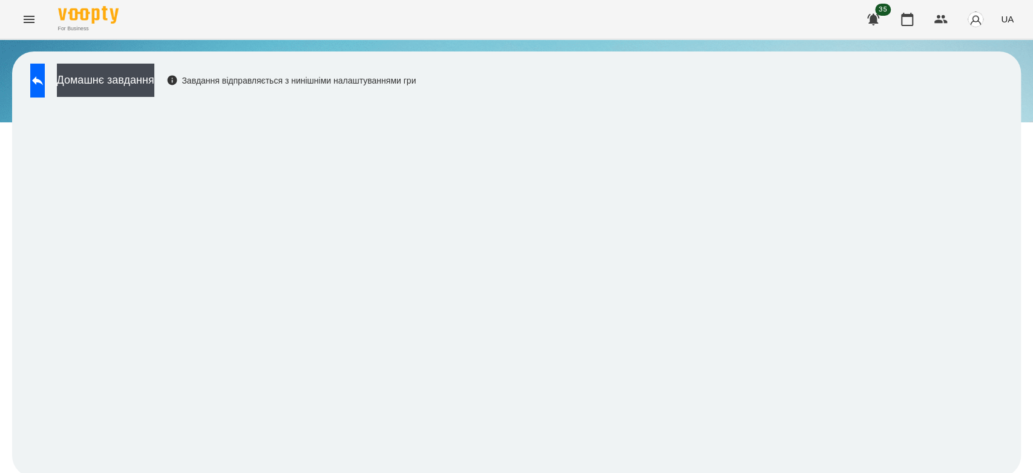
scroll to position [4, 0]
